Goal: Find specific page/section: Find specific page/section

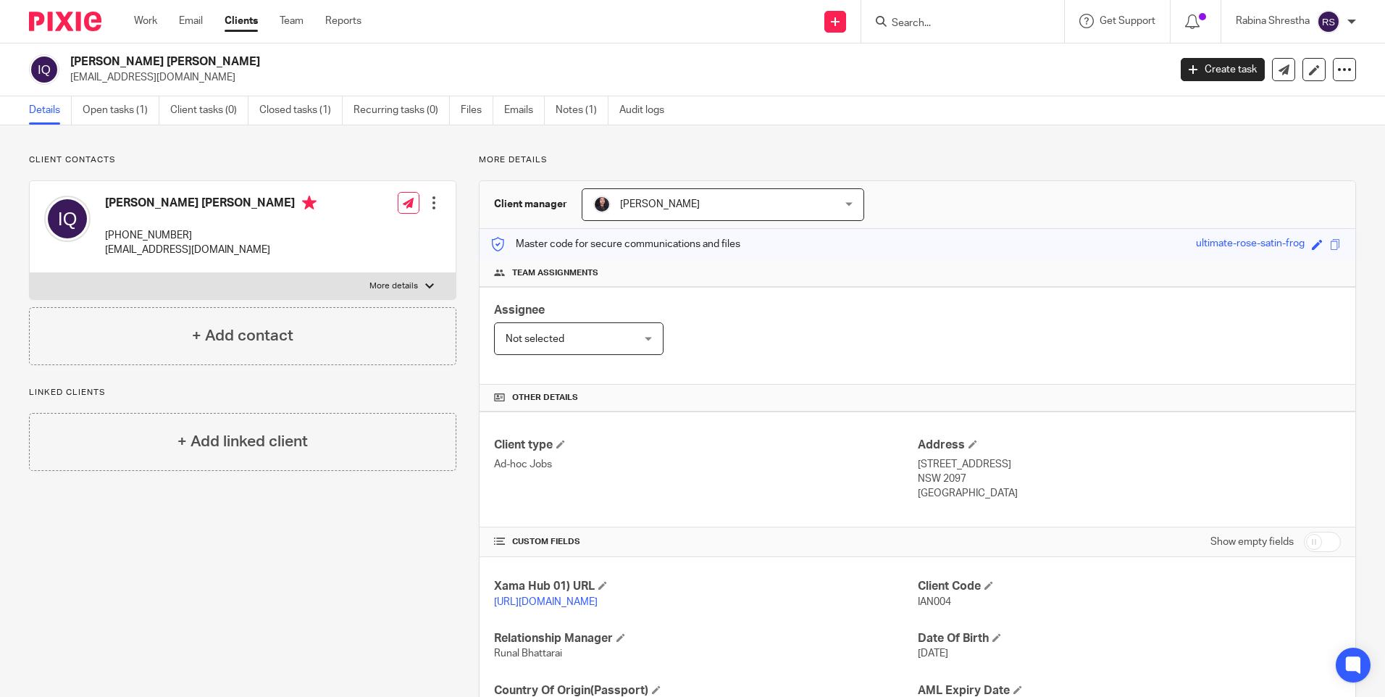
click at [322, 623] on div "Client contacts [PERSON_NAME] [PERSON_NAME] [PHONE_NUMBER] [EMAIL_ADDRESS][DOMA…" at bounding box center [232, 470] width 450 height 633
click at [923, 19] on input "Search" at bounding box center [955, 23] width 130 height 13
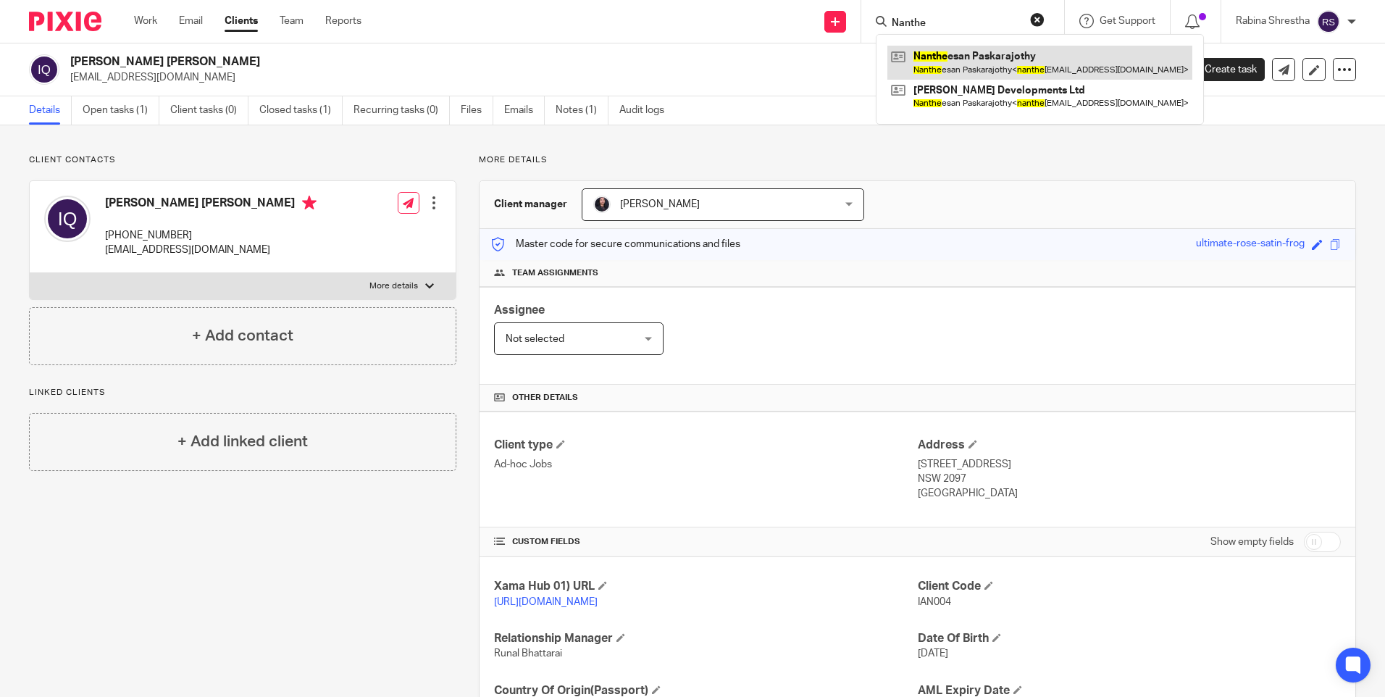
type input "Nanthe"
click at [983, 55] on link at bounding box center [1039, 62] width 305 height 33
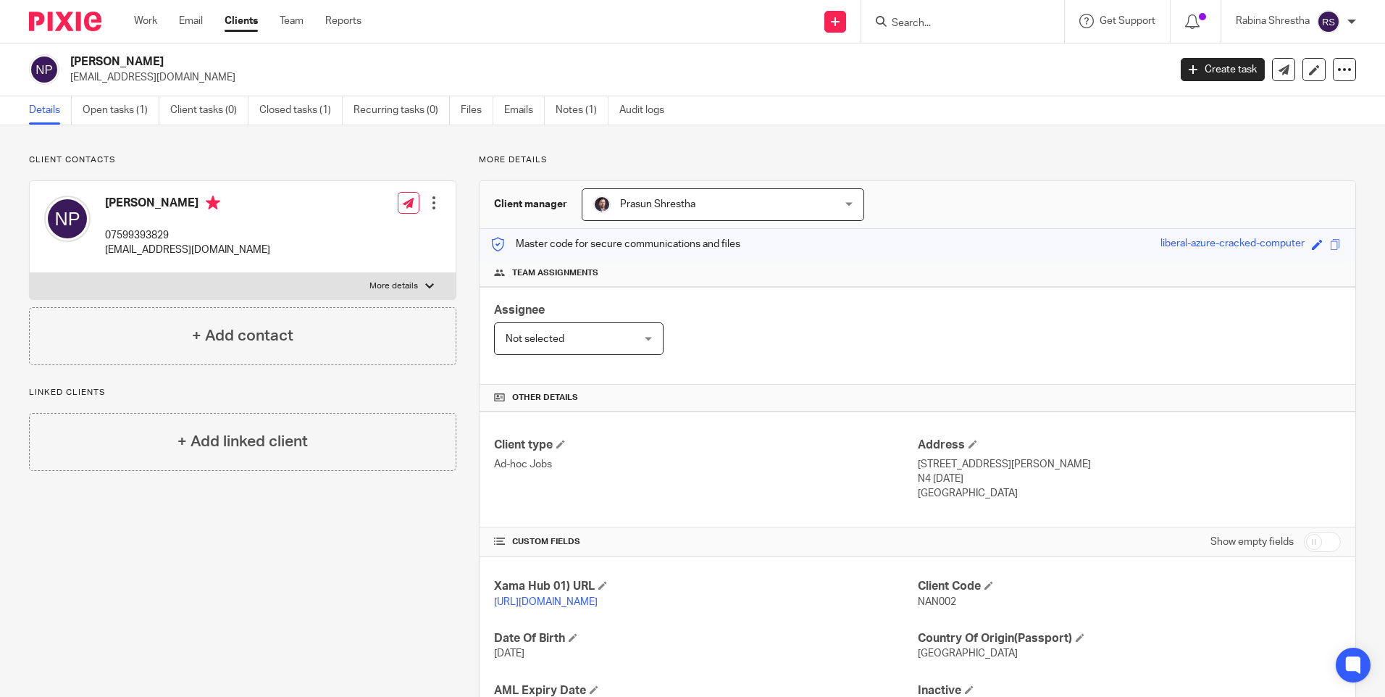
click at [1207, 262] on div "Team assignments" at bounding box center [917, 273] width 876 height 27
